Goal: Task Accomplishment & Management: Manage account settings

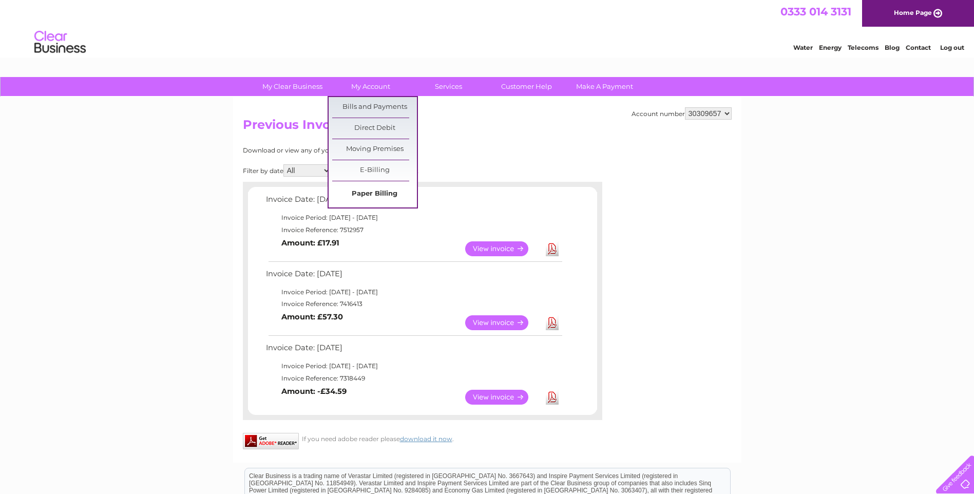
click at [372, 192] on link "Paper Billing" at bounding box center [374, 194] width 85 height 21
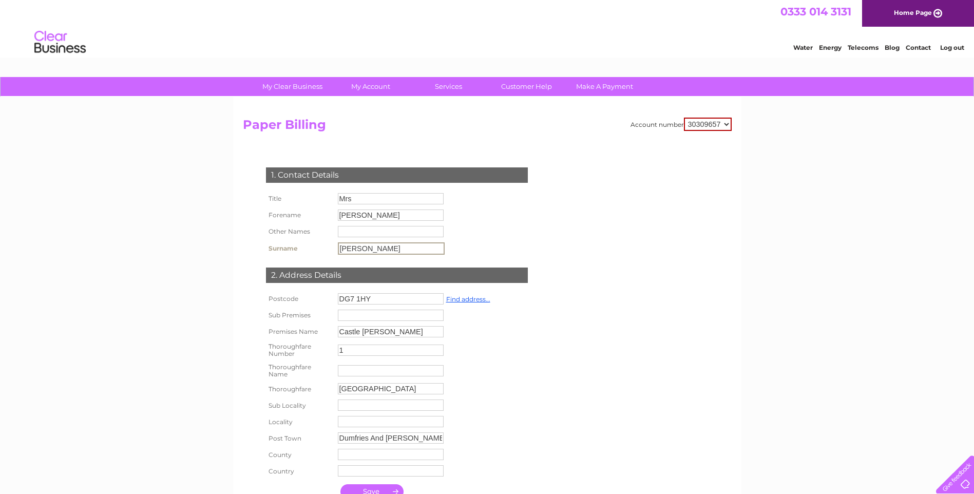
click at [380, 245] on input "Chynoweth" at bounding box center [391, 248] width 107 height 12
type input "Chynoweth-Tidy"
drag, startPoint x: 970, startPoint y: 309, endPoint x: 965, endPoint y: 365, distance: 56.2
click at [965, 365] on div "My Clear Business Login Details My Details My Preferences Link Account My Accou…" at bounding box center [487, 393] width 974 height 632
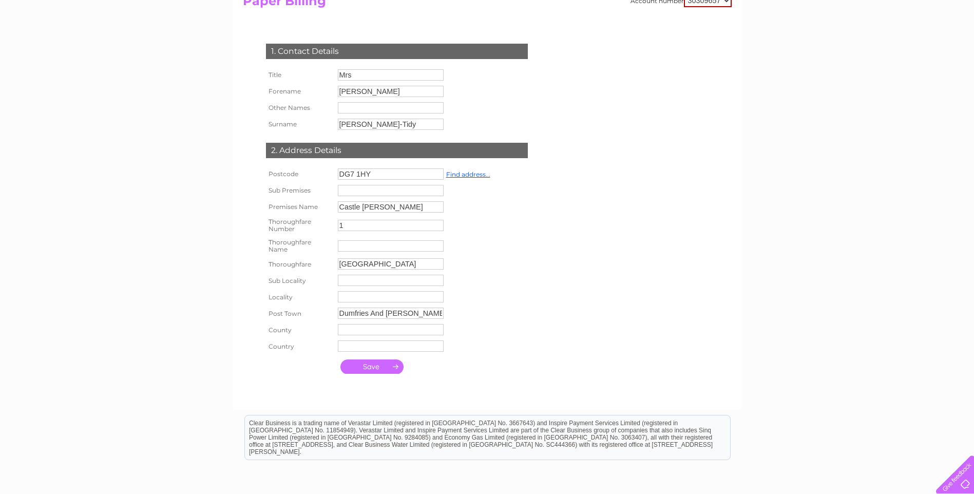
scroll to position [124, 0]
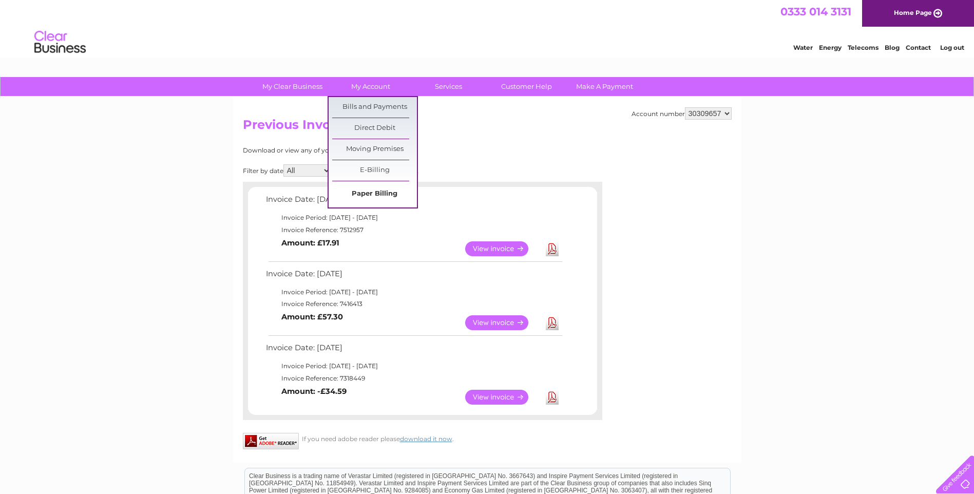
click at [377, 190] on link "Paper Billing" at bounding box center [374, 194] width 85 height 21
click at [367, 170] on link "E-Billing" at bounding box center [374, 170] width 85 height 21
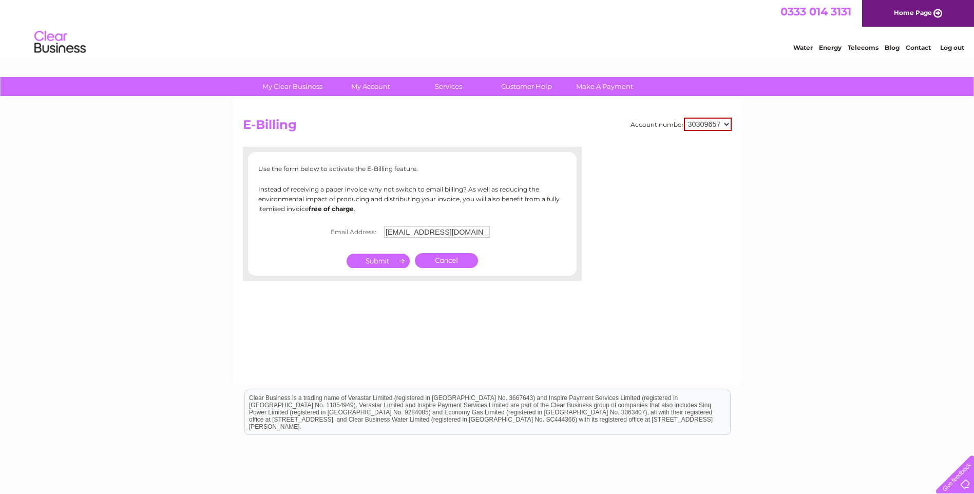
click at [379, 263] on input "submit" at bounding box center [377, 261] width 63 height 14
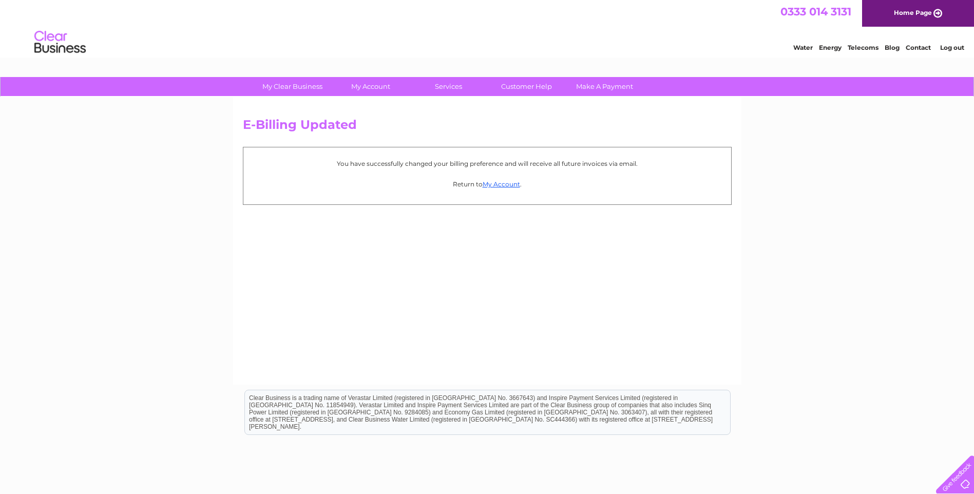
click at [947, 48] on link "Log out" at bounding box center [952, 48] width 24 height 8
